Goal: Browse casually

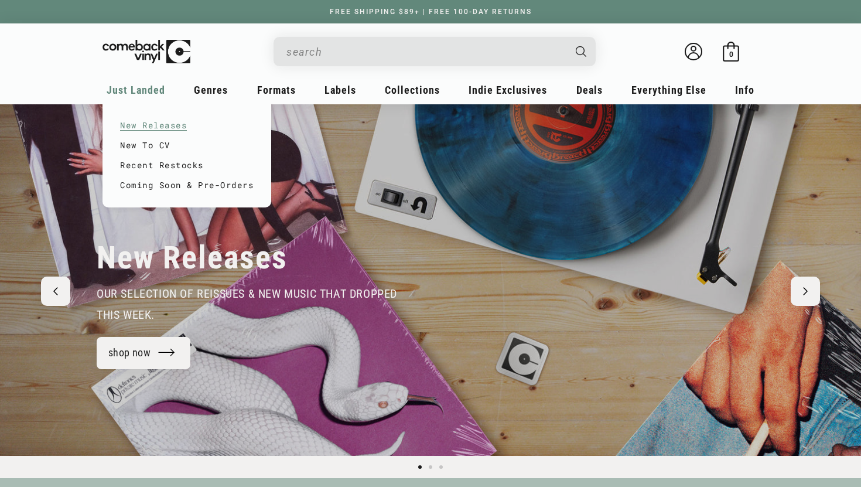
click at [155, 124] on link "New Releases" at bounding box center [187, 125] width 134 height 20
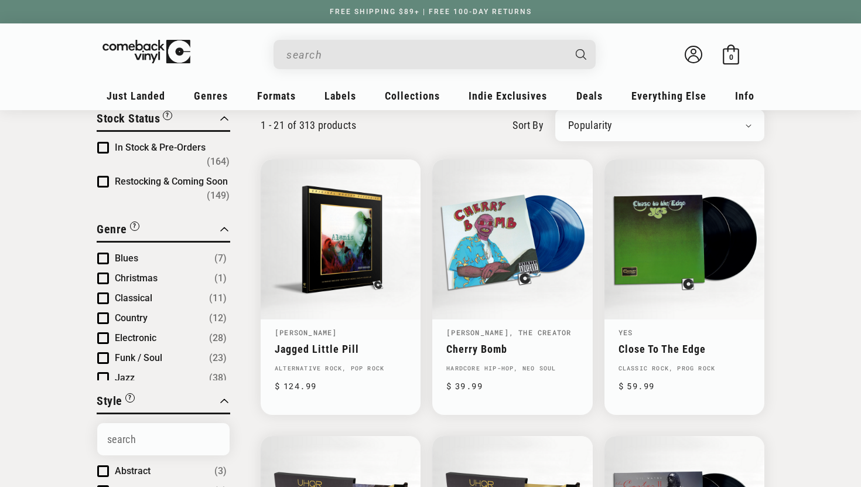
scroll to position [15, 0]
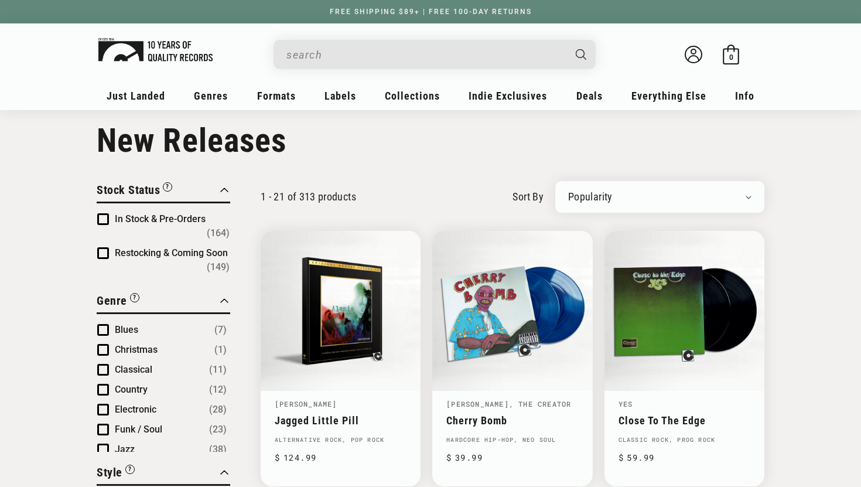
click at [168, 54] on img at bounding box center [155, 49] width 114 height 23
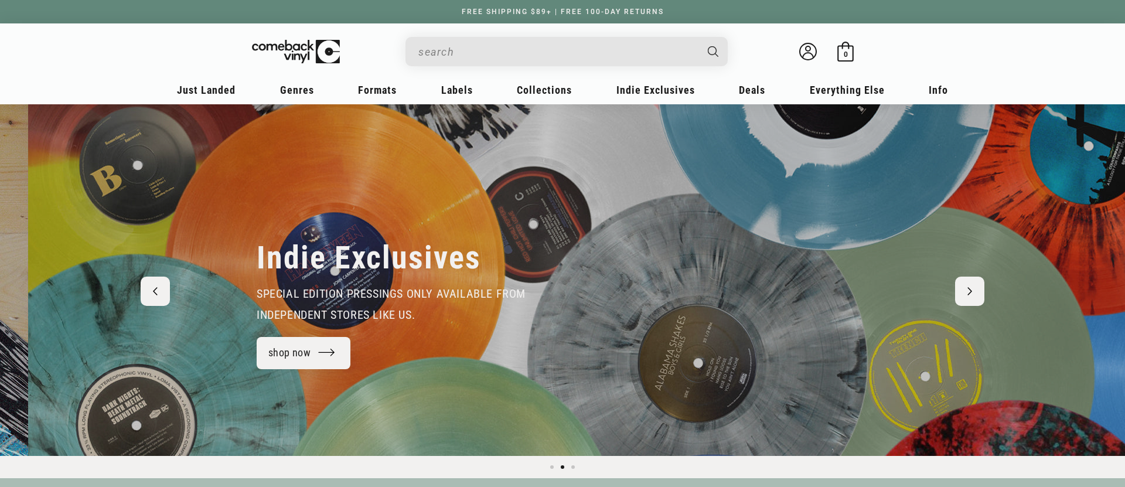
scroll to position [0, 1122]
